Goal: Complete application form

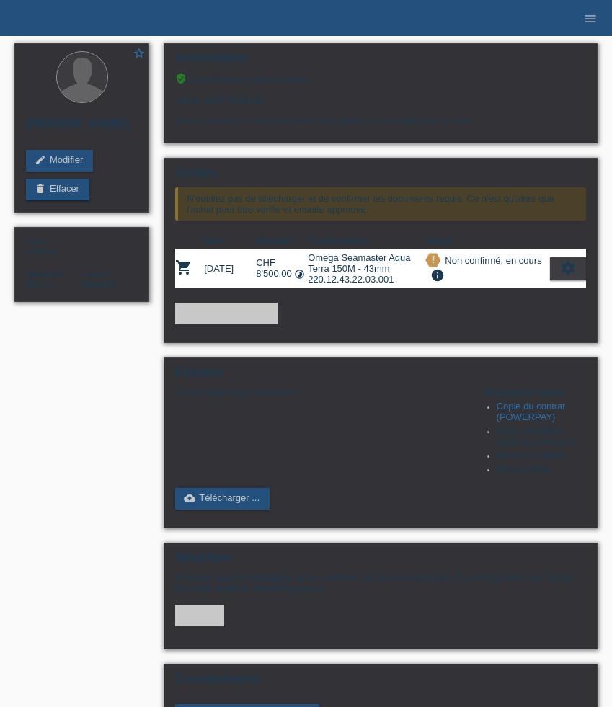
click at [591, 19] on icon "menu" at bounding box center [590, 19] width 14 height 14
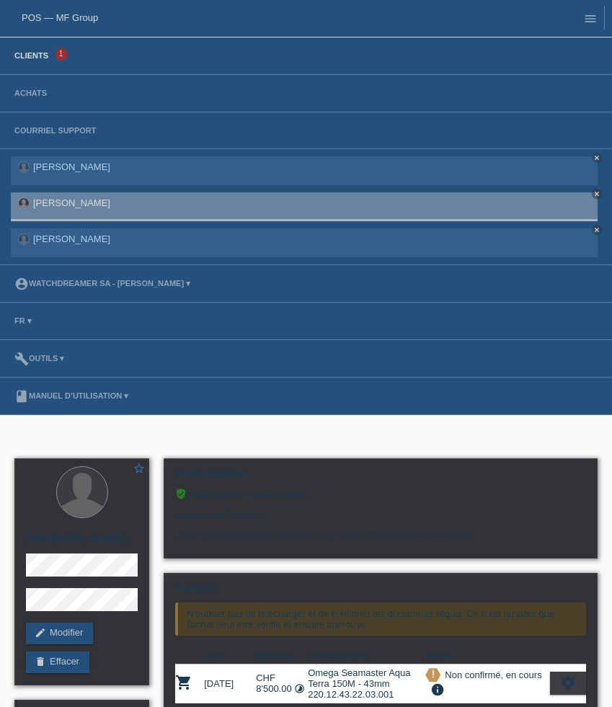
click at [35, 53] on link "Clients" at bounding box center [31, 55] width 48 height 9
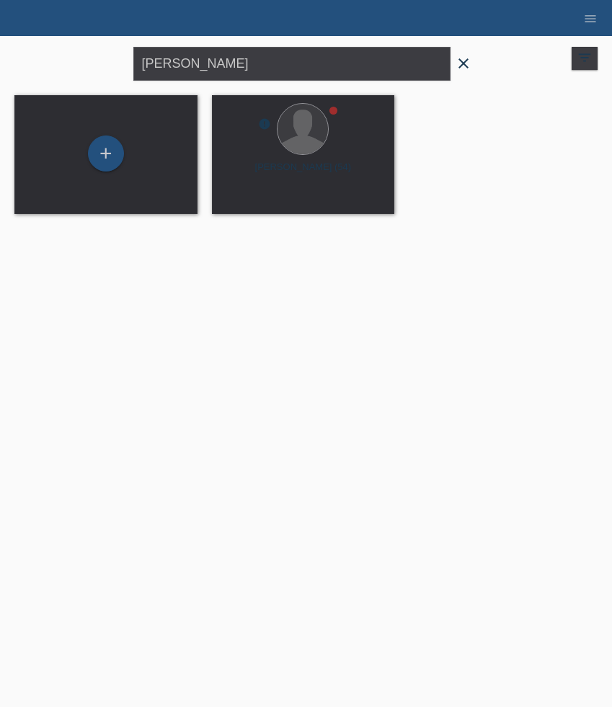
click at [467, 63] on icon "close" at bounding box center [463, 63] width 17 height 17
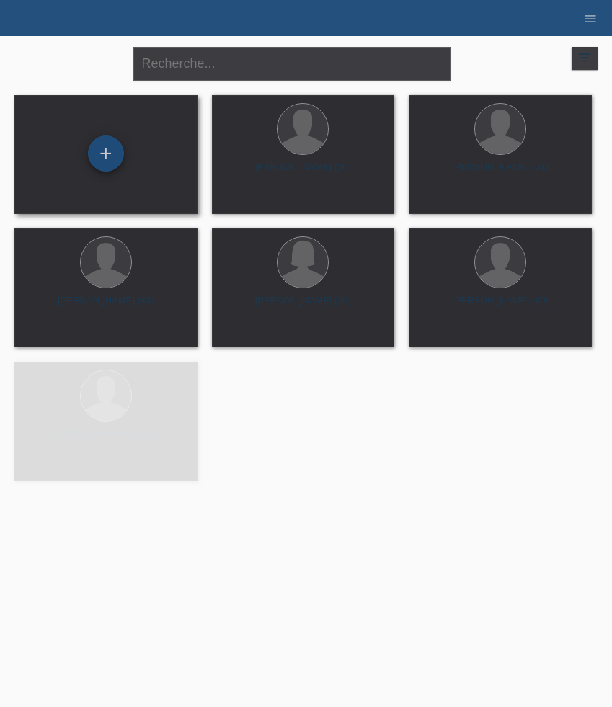
click at [110, 156] on div "+" at bounding box center [106, 154] width 36 height 36
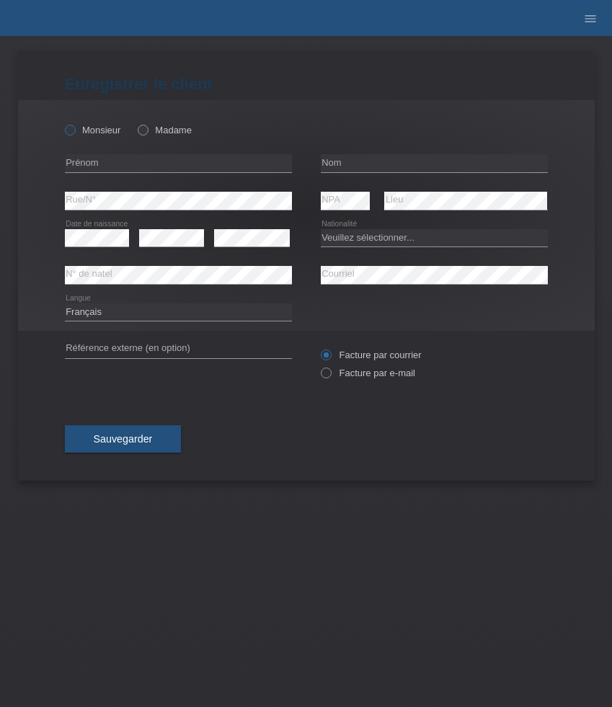
click at [102, 133] on label "Monsieur" at bounding box center [93, 130] width 56 height 11
click at [74, 133] on input "Monsieur" at bounding box center [69, 129] width 9 height 9
radio input "true"
click at [143, 159] on input "text" at bounding box center [178, 163] width 227 height 18
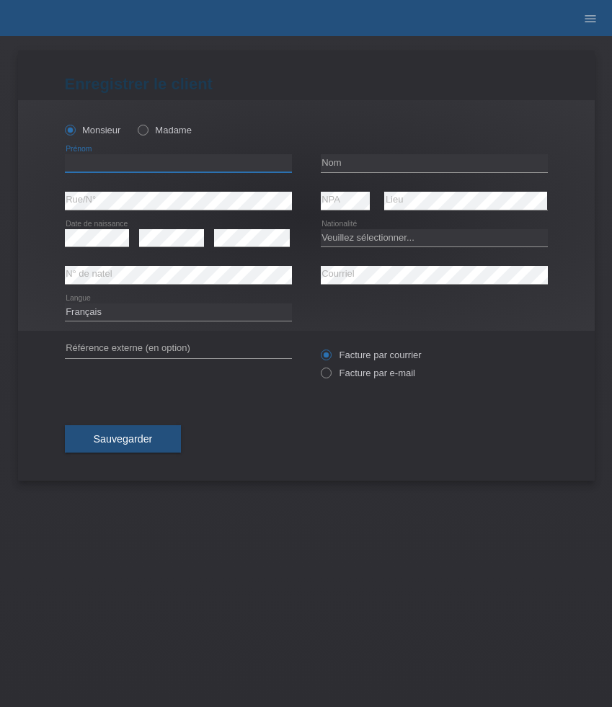
paste input "Abdelkhalek"
type input "Abdelkhalek"
click at [371, 164] on input "text" at bounding box center [434, 163] width 227 height 18
paste input "Zouir"
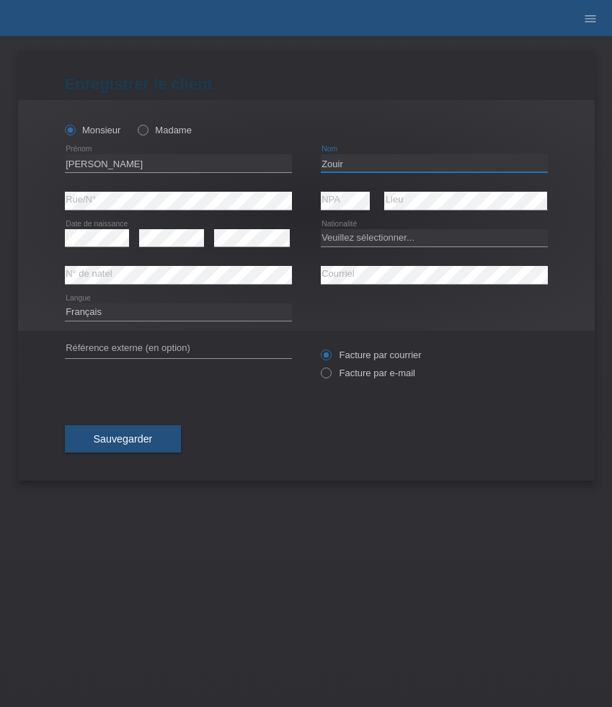
type input "Zouir"
click at [418, 234] on select "Veuillez sélectionner... Suisse Allemagne Autriche Liechtenstein ------------ A…" at bounding box center [434, 237] width 227 height 17
click at [342, 242] on select "Veuillez sélectionner... Suisse Allemagne Autriche Liechtenstein ------------ A…" at bounding box center [434, 237] width 227 height 17
select select "MA"
click at [321, 229] on select "Veuillez sélectionner... Suisse Allemagne Autriche Liechtenstein ------------ A…" at bounding box center [434, 237] width 227 height 17
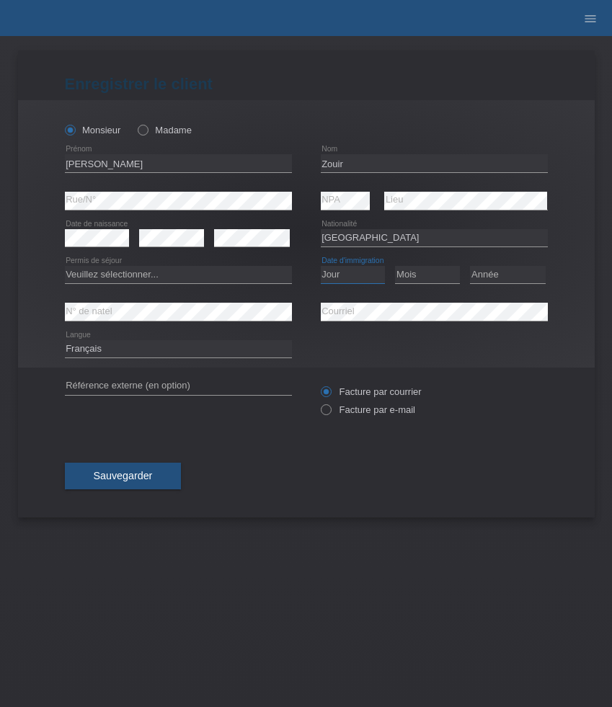
click at [355, 278] on select "Jour 01 02 03 04 05 06 07 08 09 10 11" at bounding box center [353, 274] width 65 height 17
select select "02"
click at [321, 267] on select "Jour 01 02 03 04 05 06 07 08 09 10 11" at bounding box center [353, 274] width 65 height 17
click at [433, 289] on div "Mois 01 02 03 04 05 06 07 08 09 10 11 12 error" at bounding box center [427, 275] width 65 height 37
click at [433, 273] on select "Mois 01 02 03 04 05 06 07 08 09 10 11" at bounding box center [427, 274] width 65 height 17
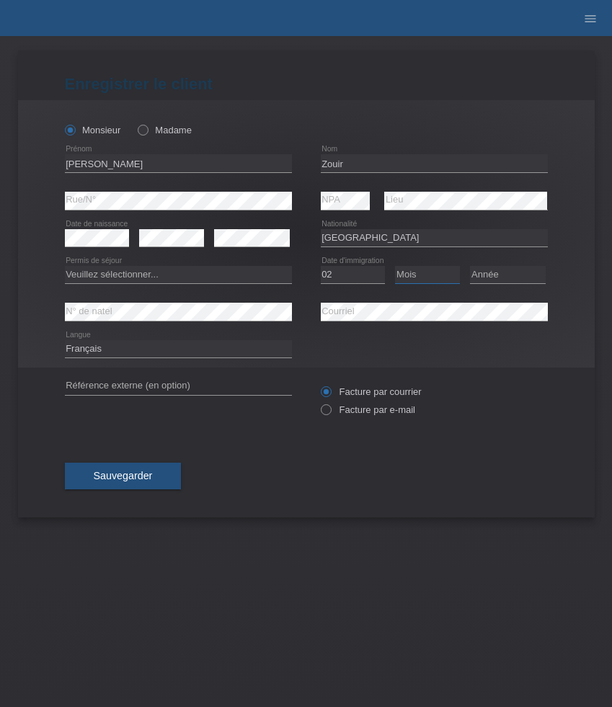
select select "11"
click at [395, 267] on select "Mois 01 02 03 04 05 06 07 08 09 10 11" at bounding box center [427, 274] width 65 height 17
click at [502, 279] on select "Année 2025 2024 2023 2022 2021 2020 2019 2018 2017 2016 2015 2014 2013 2012 201…" at bounding box center [508, 274] width 76 height 17
select select "2020"
click at [470, 267] on select "Année 2025 2024 2023 2022 2021 2020 2019 2018 2017 2016 2015 2014 2013 2012 201…" at bounding box center [508, 274] width 76 height 17
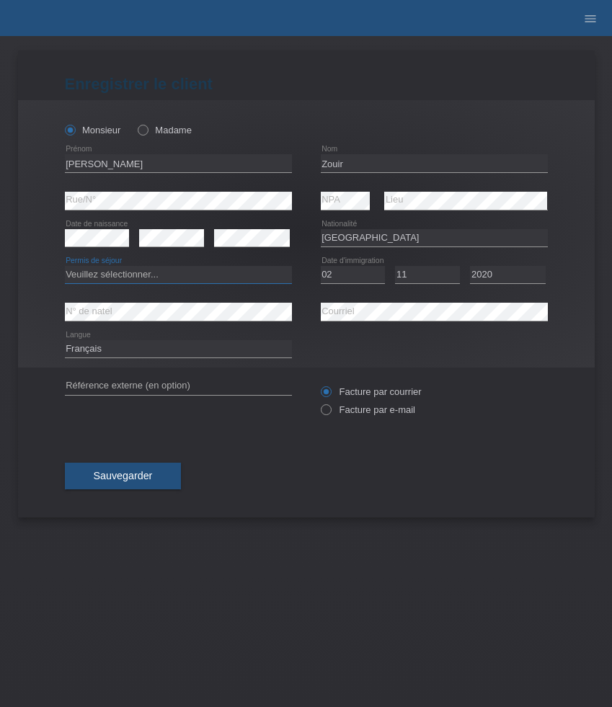
click at [217, 275] on select "Veuillez sélectionner... C B B - Statut de réfugié Autre" at bounding box center [178, 274] width 227 height 17
select select "B"
click at [65, 267] on select "Veuillez sélectionner... C B B - Statut de réfugié Autre" at bounding box center [178, 274] width 227 height 17
click at [353, 412] on label "Facture par e-mail" at bounding box center [368, 410] width 94 height 11
click at [330, 412] on input "Facture par e-mail" at bounding box center [325, 414] width 9 height 18
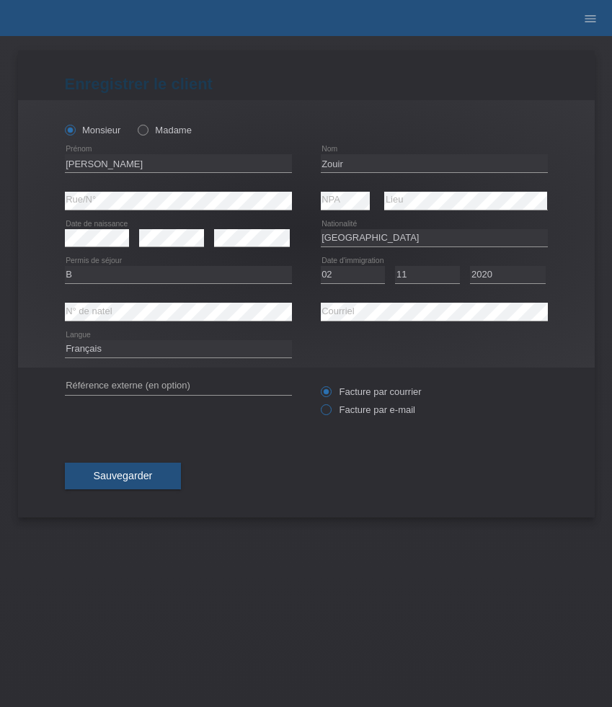
radio input "true"
click at [123, 473] on span "Sauvegarder" at bounding box center [123, 476] width 59 height 12
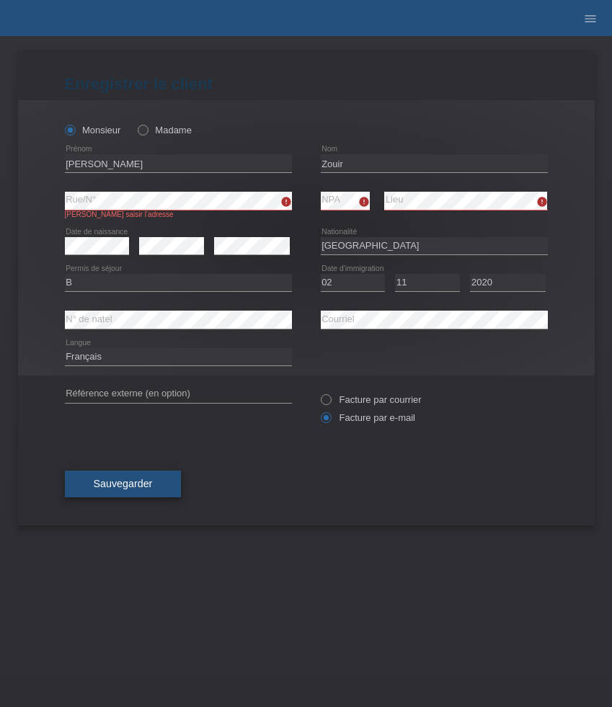
click at [158, 486] on button "Sauvegarder" at bounding box center [123, 484] width 117 height 27
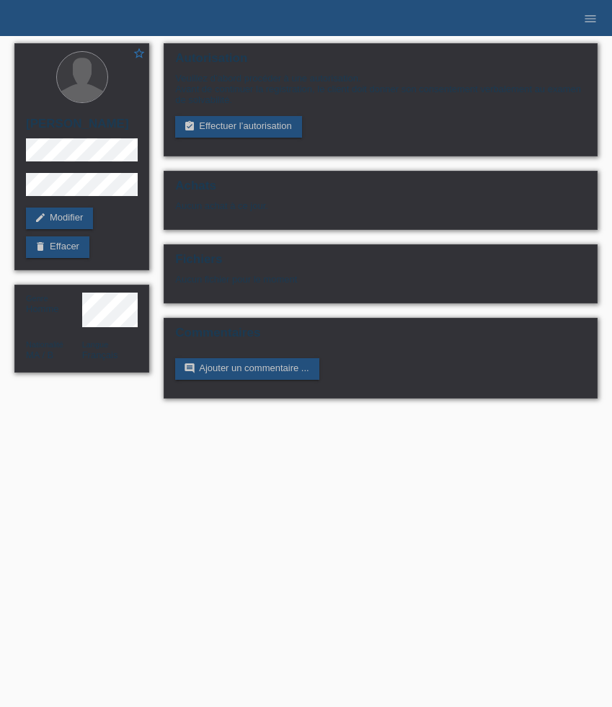
click at [273, 138] on link "assignment_turned_in Effectuer l’autorisation" at bounding box center [238, 127] width 126 height 22
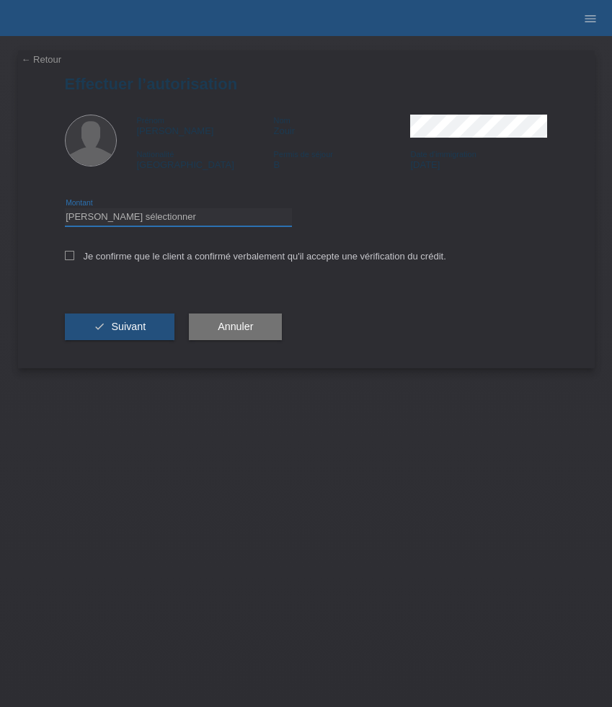
click at [194, 221] on select "Veuillez sélectionner CHF 1.00 - CHF 499.00 CHF 500.00 - CHF 1'999.00 CHF 2'000…" at bounding box center [178, 216] width 227 height 17
select select "3"
click at [65, 211] on select "Veuillez sélectionner CHF 1.00 - CHF 499.00 CHF 500.00 - CHF 1'999.00 CHF 2'000…" at bounding box center [178, 216] width 227 height 17
click at [182, 262] on label "Je confirme que le client a confirmé verbalement qu'il accepte une vérification…" at bounding box center [255, 256] width 381 height 11
click at [74, 260] on input "Je confirme que le client a confirmé verbalement qu'il accepte une vérification…" at bounding box center [69, 255] width 9 height 9
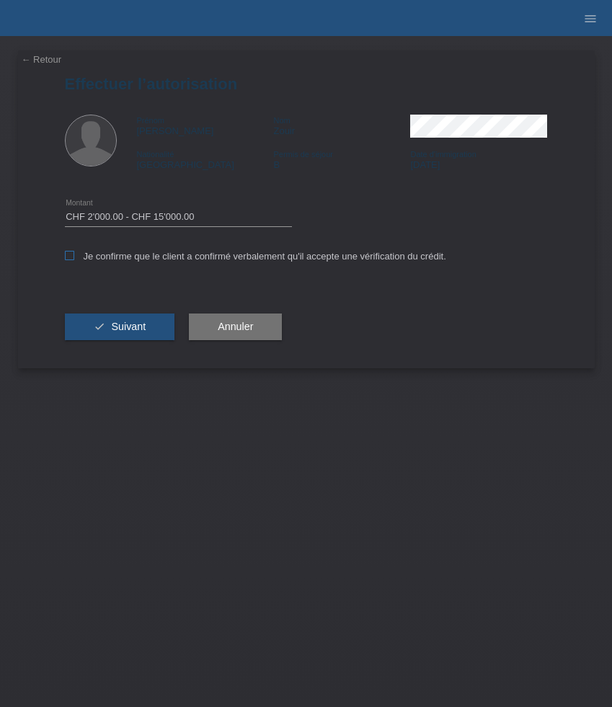
checkbox input "true"
click at [149, 324] on button "check Suivant" at bounding box center [120, 327] width 110 height 27
